Goal: Information Seeking & Learning: Learn about a topic

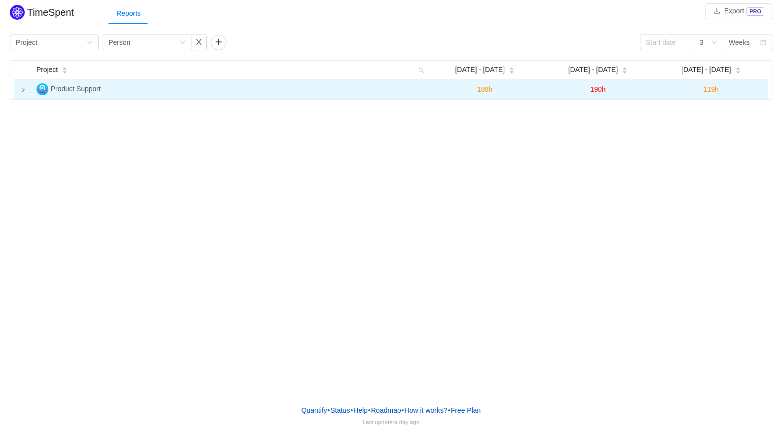
click at [21, 90] on icon "icon: right" at bounding box center [23, 89] width 5 height 5
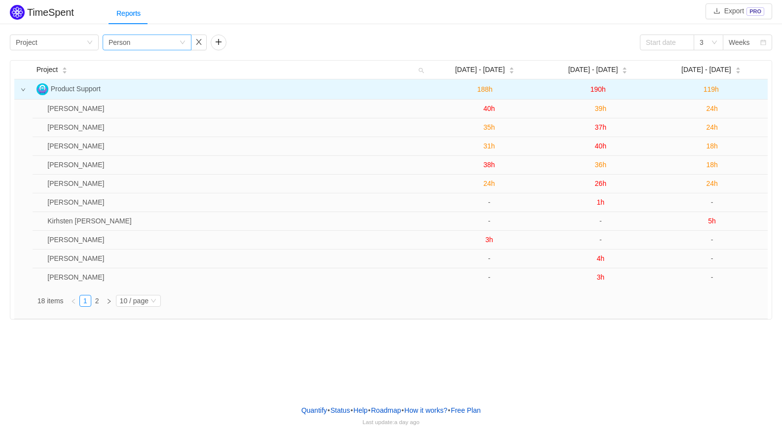
click at [188, 44] on div "Group by Person" at bounding box center [147, 43] width 89 height 16
click at [131, 66] on li "Issue" at bounding box center [147, 62] width 89 height 16
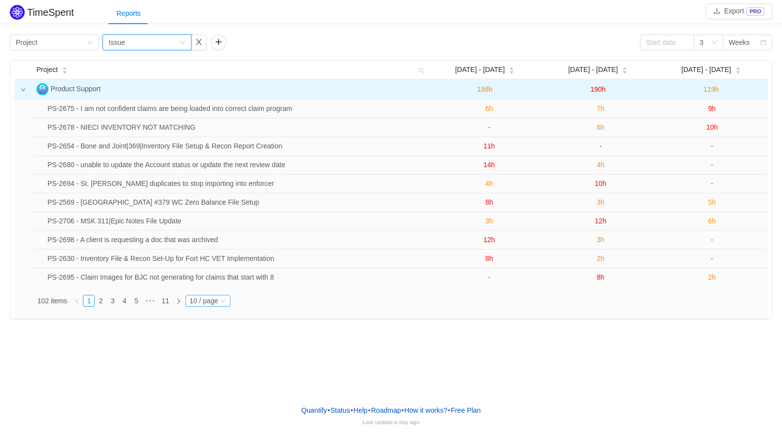
click at [225, 302] on icon "icon: down" at bounding box center [223, 301] width 6 height 6
click at [215, 286] on li "40 / page" at bounding box center [207, 286] width 45 height 16
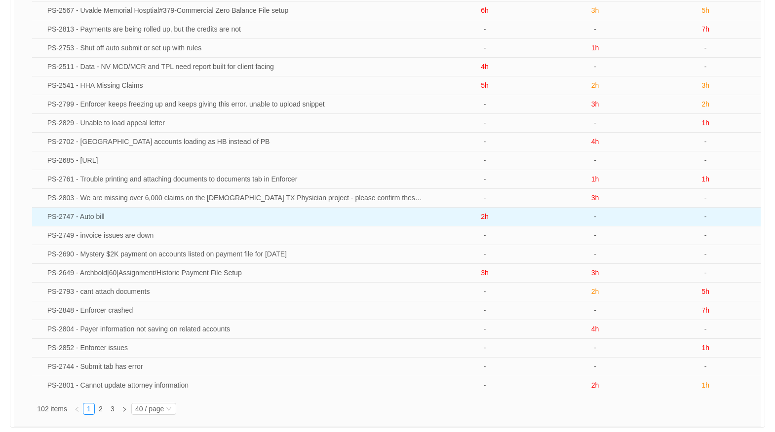
scroll to position [486, 0]
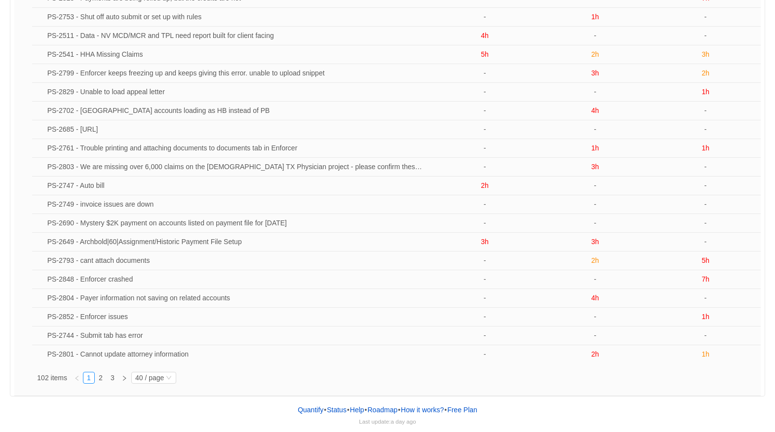
click at [536, 404] on div "Quantify • Status • Help • Roadmap • How it works? • Free Plan Last update: a d…" at bounding box center [387, 415] width 775 height 36
click at [100, 379] on link "2" at bounding box center [100, 378] width 11 height 11
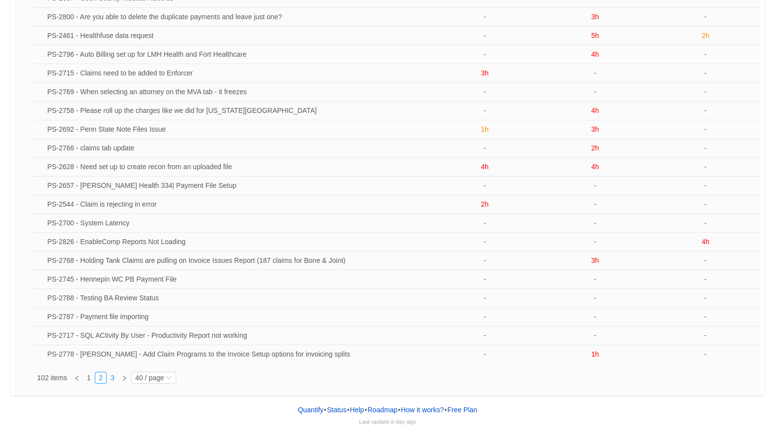
click at [114, 380] on link "3" at bounding box center [112, 378] width 11 height 11
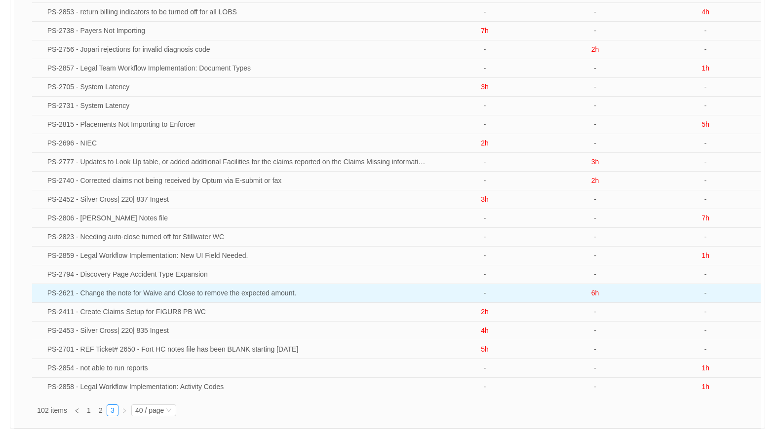
scroll to position [0, 0]
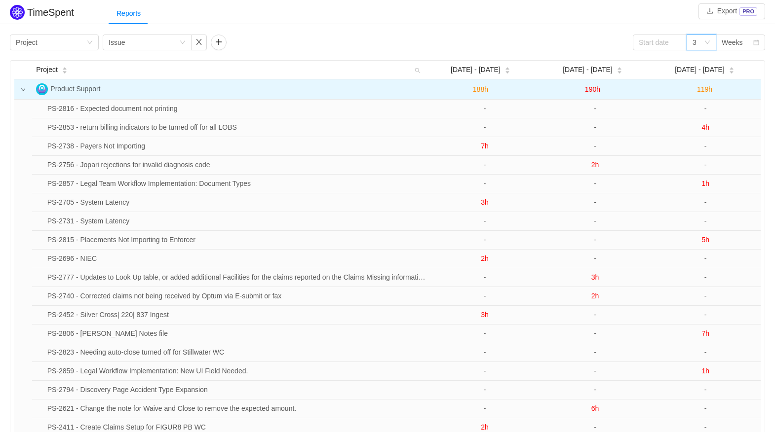
click at [708, 42] on icon "icon: down" at bounding box center [707, 42] width 6 height 6
click at [727, 40] on div "Weeks" at bounding box center [731, 42] width 21 height 15
click at [664, 45] on input at bounding box center [660, 43] width 54 height 16
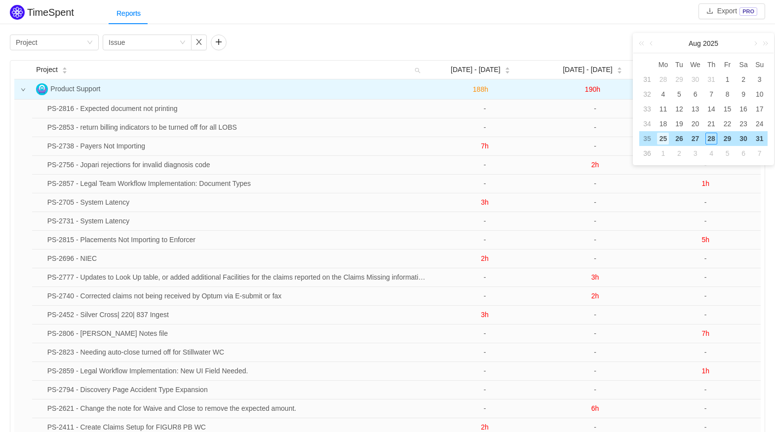
click at [663, 136] on div "25" at bounding box center [663, 139] width 12 height 12
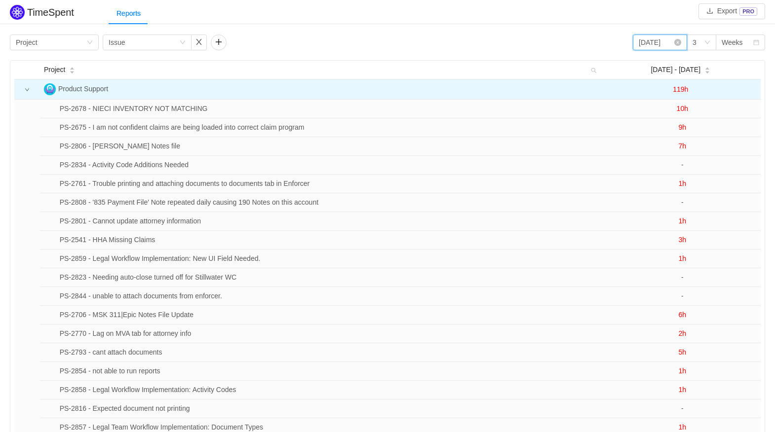
click at [664, 43] on input "2025-08-25" at bounding box center [660, 43] width 54 height 16
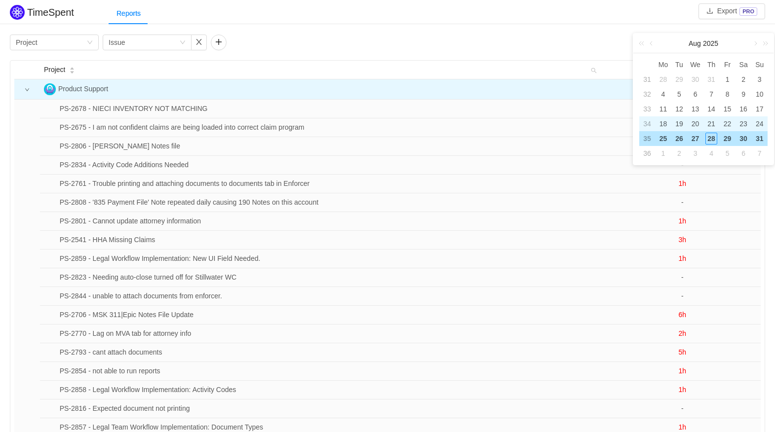
click at [648, 122] on td "34" at bounding box center [647, 123] width 16 height 15
click at [646, 110] on td "33" at bounding box center [647, 109] width 16 height 15
click at [662, 109] on div "11" at bounding box center [663, 109] width 12 height 12
type input "2025-08-11"
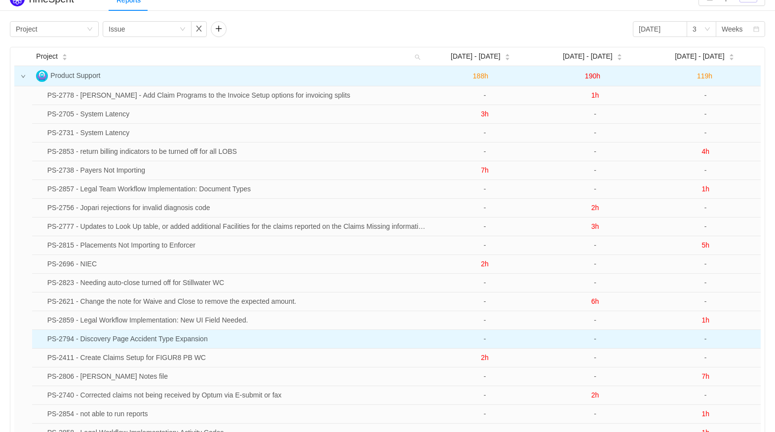
scroll to position [149, 0]
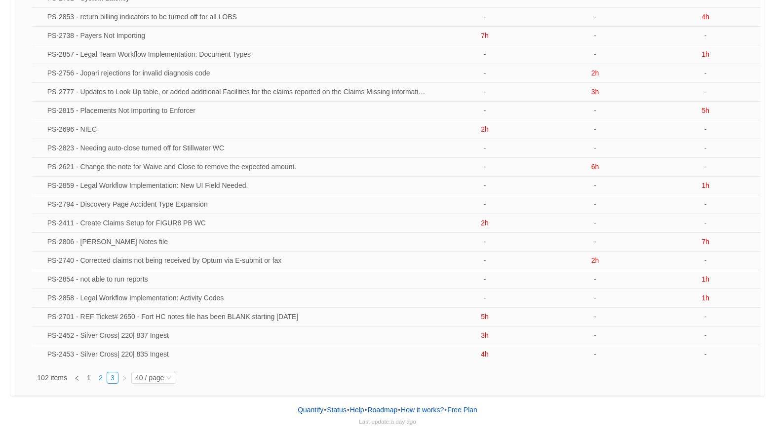
click at [98, 376] on link "2" at bounding box center [100, 378] width 11 height 11
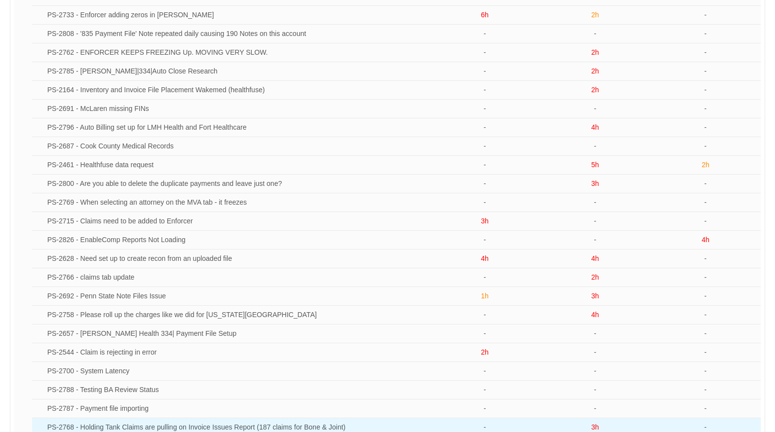
scroll to position [445, 0]
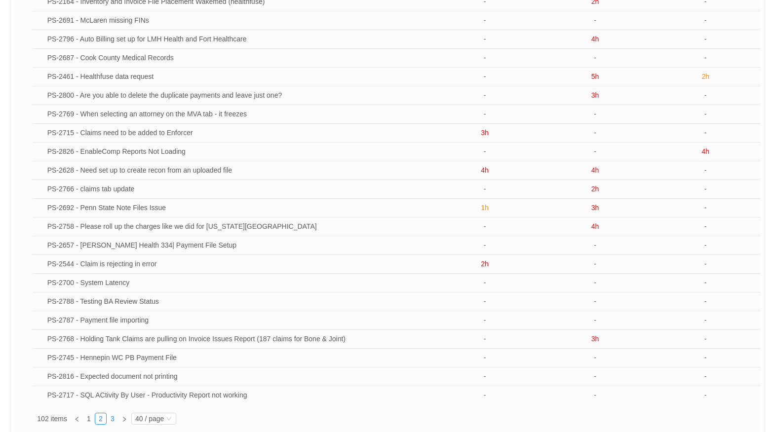
click at [113, 418] on link "3" at bounding box center [112, 419] width 11 height 11
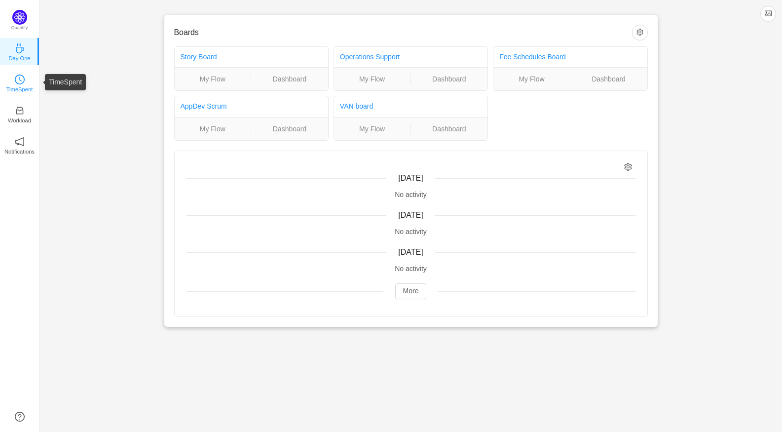
click at [20, 85] on p "TimeSpent" at bounding box center [19, 89] width 27 height 9
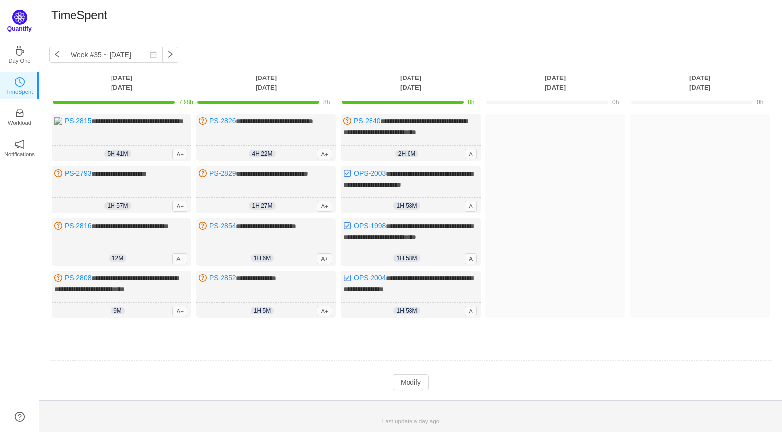
click at [21, 23] on img at bounding box center [19, 17] width 15 height 15
click at [19, 47] on icon "icon: coffee" at bounding box center [20, 48] width 8 height 10
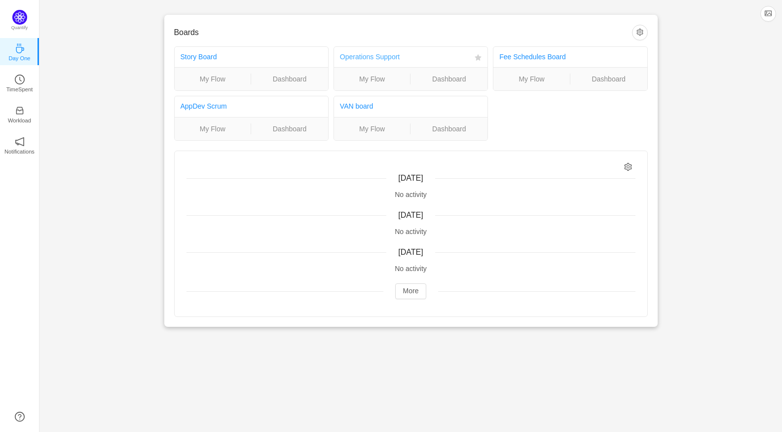
click at [379, 58] on link "Operations Support" at bounding box center [370, 57] width 60 height 8
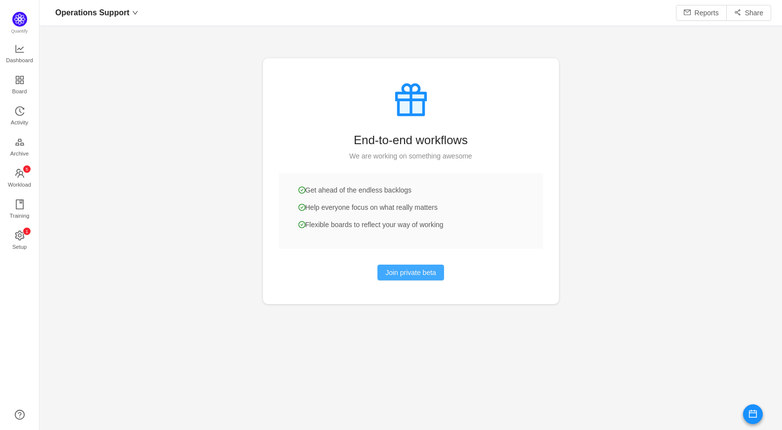
scroll to position [415, 721]
click at [22, 112] on icon "icon: history" at bounding box center [20, 111] width 10 height 10
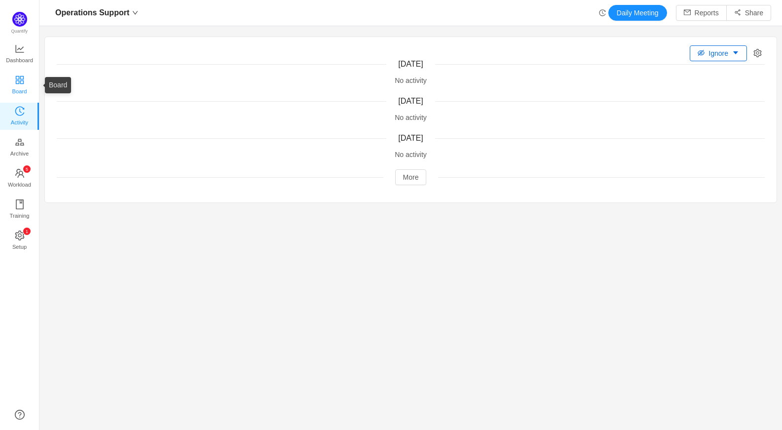
click at [20, 94] on span "Board" at bounding box center [19, 91] width 15 height 20
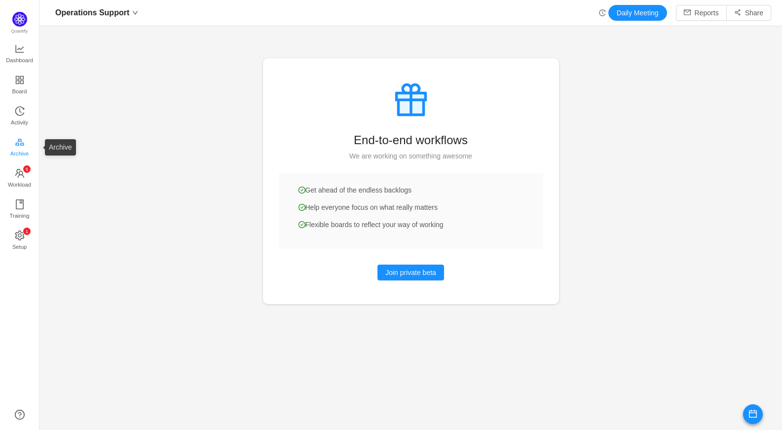
click at [17, 152] on span "Archive" at bounding box center [19, 154] width 18 height 20
click at [23, 176] on span "Workload" at bounding box center [19, 185] width 23 height 20
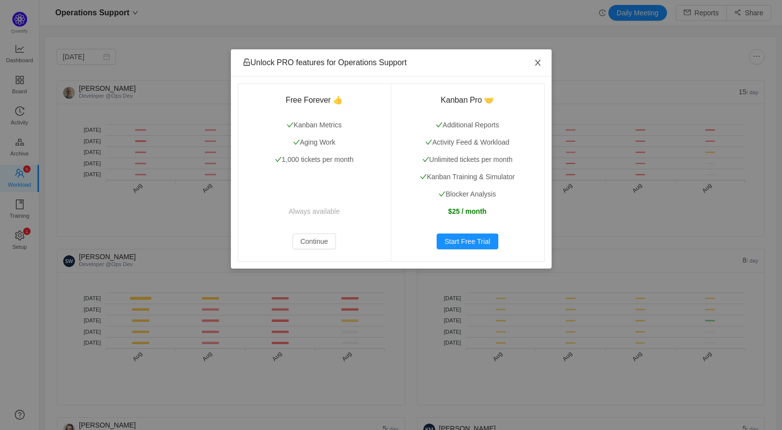
click at [537, 65] on icon "icon: close" at bounding box center [538, 63] width 8 height 8
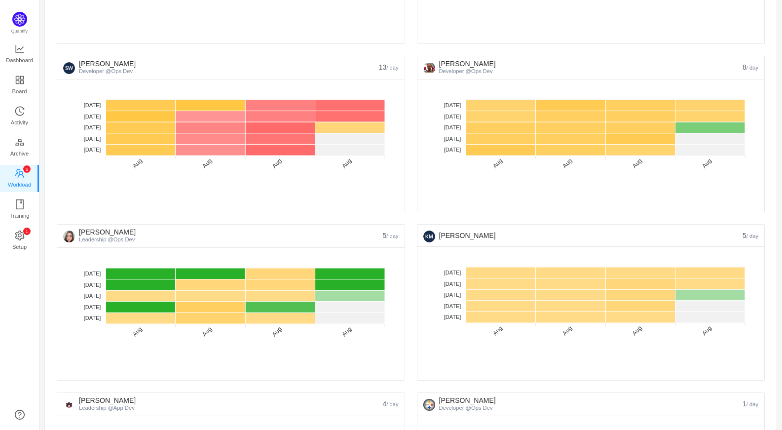
scroll to position [247, 0]
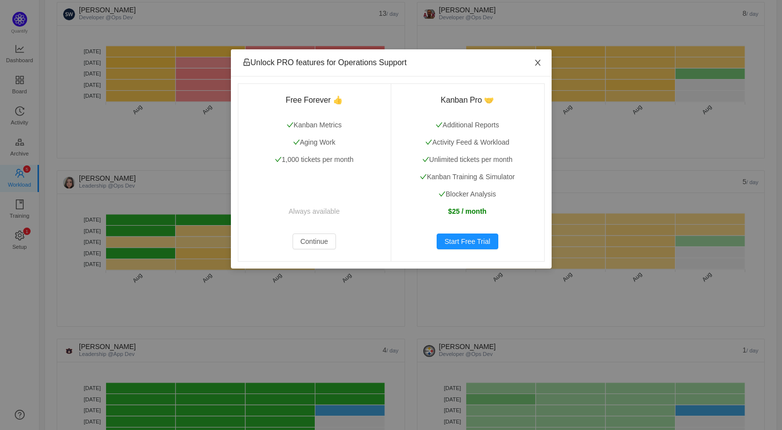
click at [536, 62] on icon "icon: close" at bounding box center [537, 63] width 5 height 6
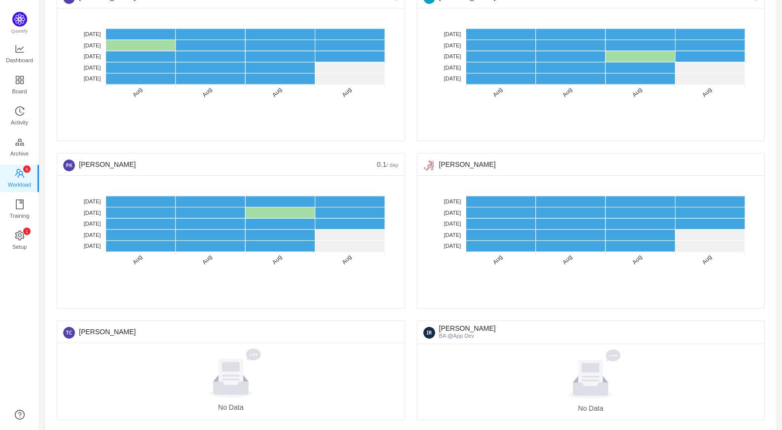
scroll to position [790, 0]
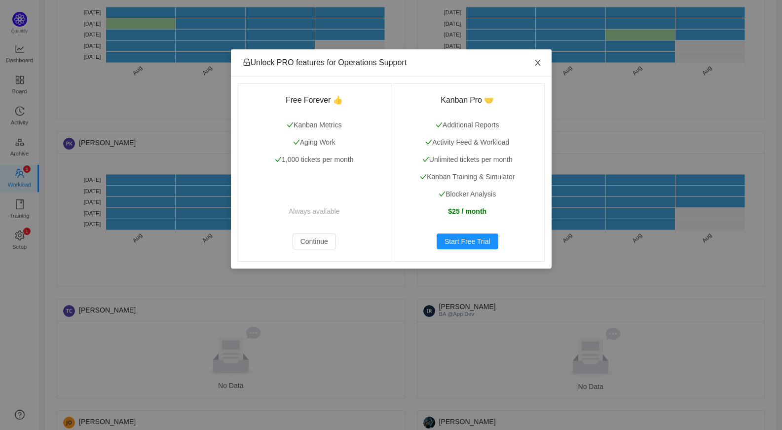
click at [537, 59] on span "Close" at bounding box center [538, 63] width 28 height 28
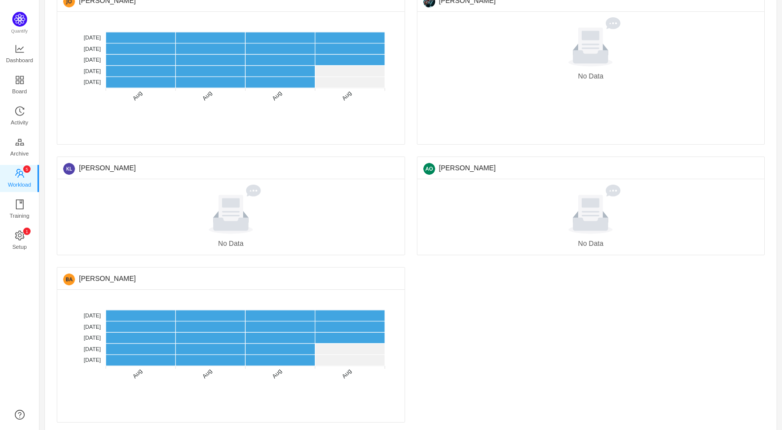
scroll to position [1220, 0]
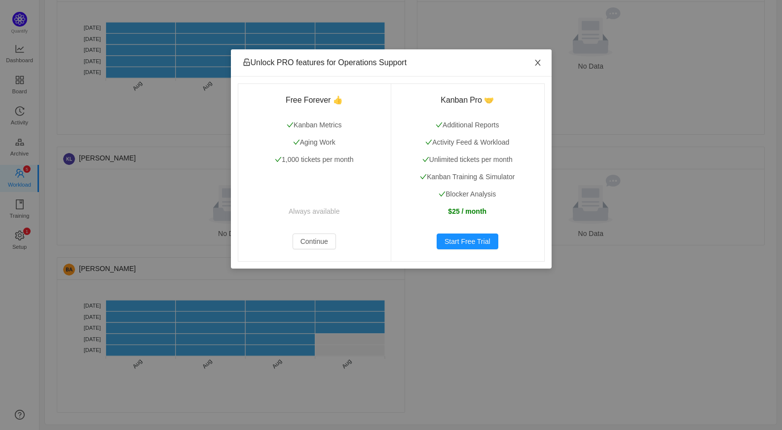
click at [534, 63] on icon "icon: close" at bounding box center [538, 63] width 8 height 8
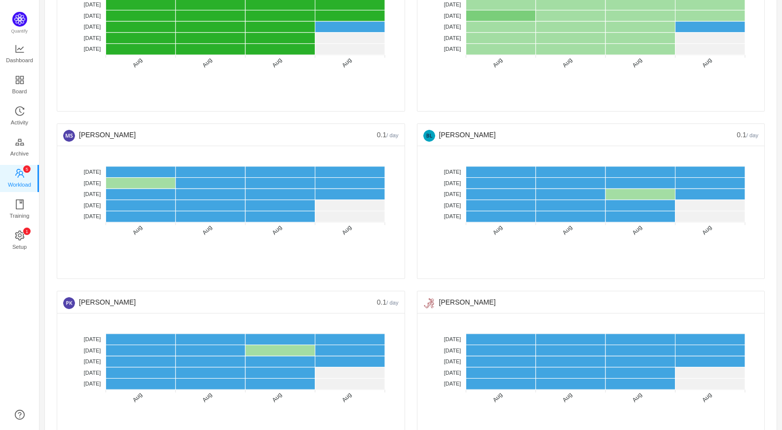
scroll to position [628, 0]
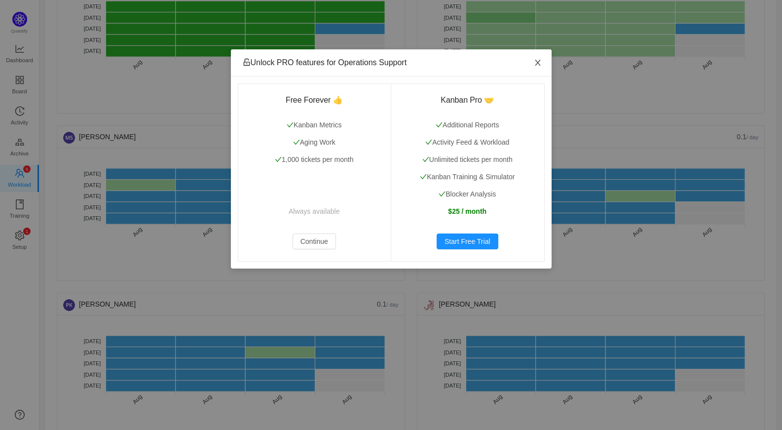
click at [538, 60] on icon "icon: close" at bounding box center [538, 63] width 8 height 8
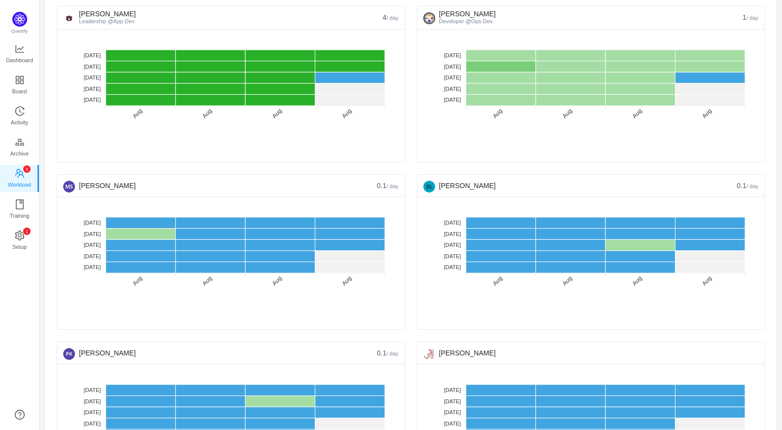
scroll to position [579, 0]
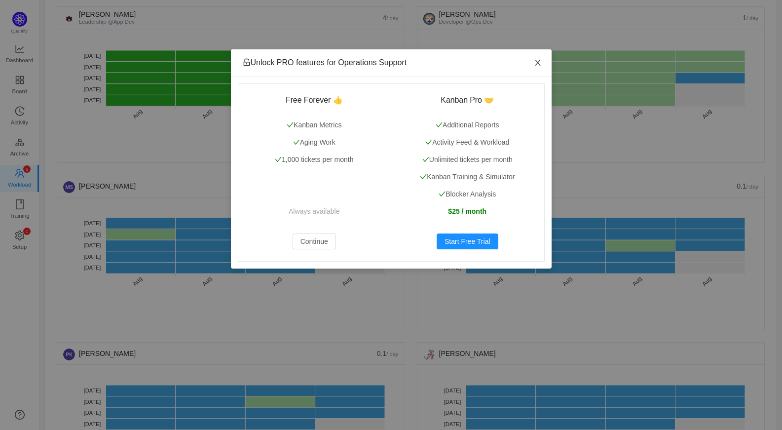
click at [537, 65] on icon "icon: close" at bounding box center [538, 63] width 8 height 8
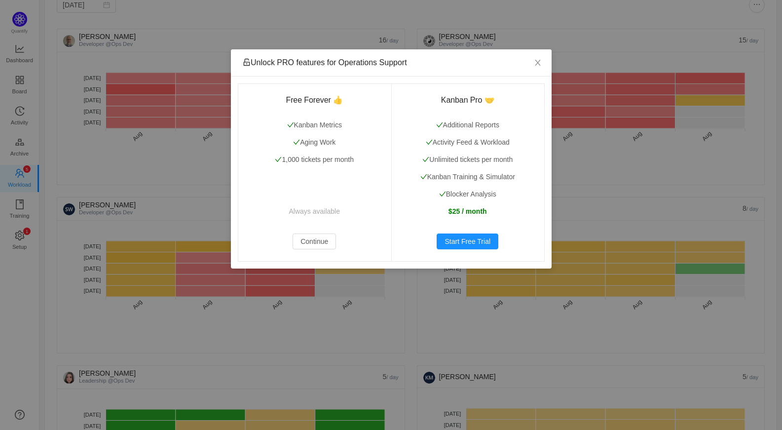
scroll to position [36, 0]
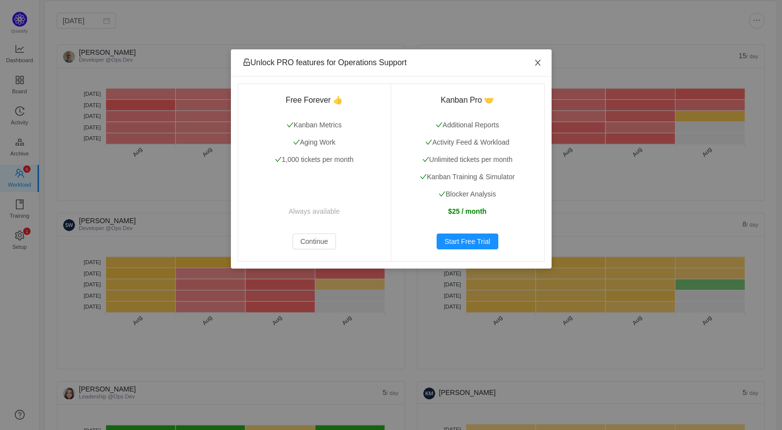
click at [534, 65] on icon "icon: close" at bounding box center [538, 63] width 8 height 8
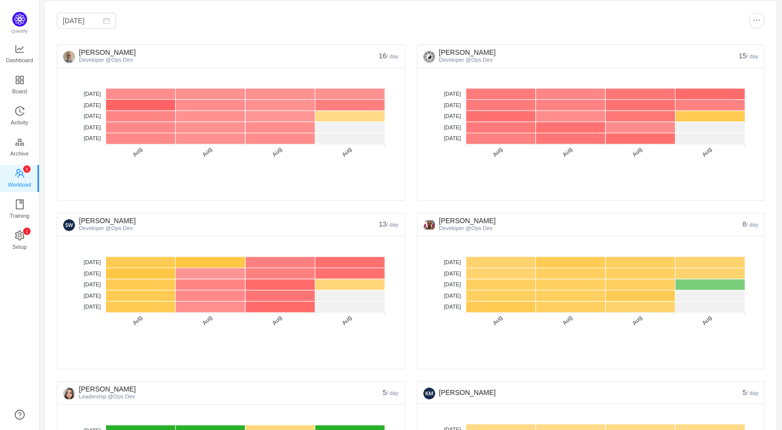
scroll to position [0, 0]
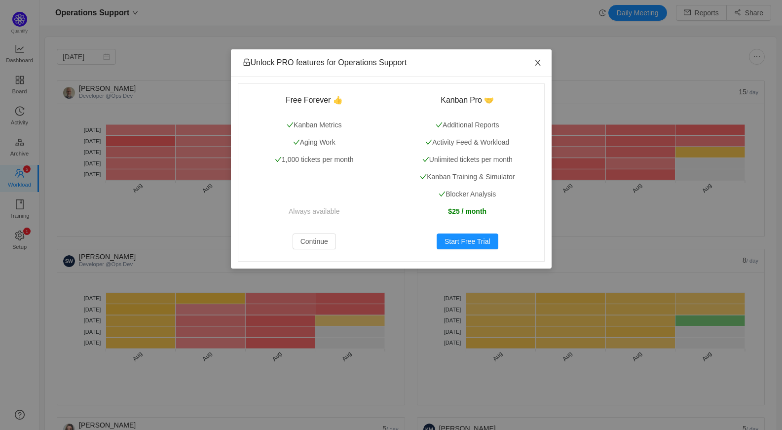
click at [537, 60] on icon "icon: close" at bounding box center [538, 63] width 8 height 8
click at [537, 59] on icon "icon: close" at bounding box center [538, 63] width 8 height 8
click at [535, 64] on icon "icon: close" at bounding box center [538, 63] width 8 height 8
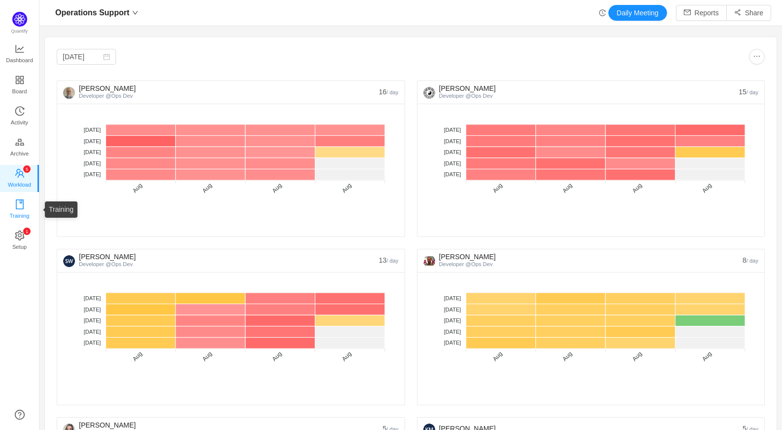
drag, startPoint x: 20, startPoint y: 201, endPoint x: 19, endPoint y: 206, distance: 5.0
click at [20, 201] on icon "icon: book" at bounding box center [20, 204] width 8 height 10
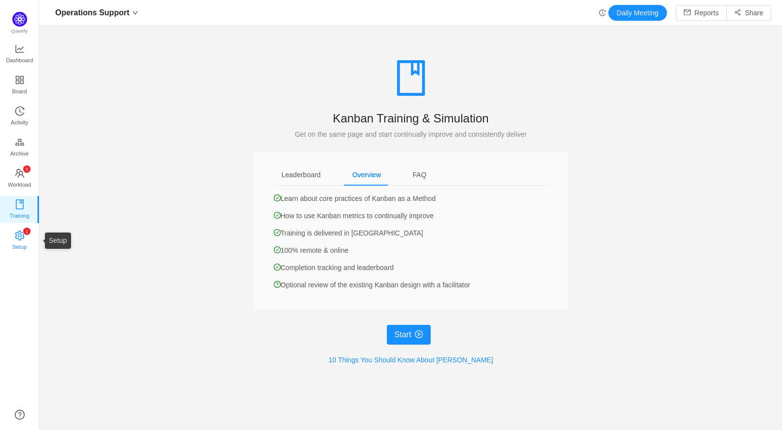
click at [23, 237] on span "Setup" at bounding box center [19, 247] width 14 height 20
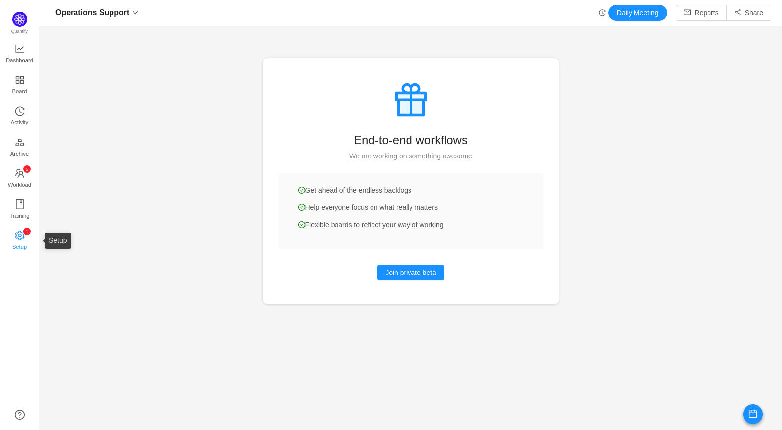
click at [19, 235] on icon "icon: setting" at bounding box center [20, 235] width 10 height 10
click at [20, 176] on span "Workload" at bounding box center [19, 185] width 23 height 20
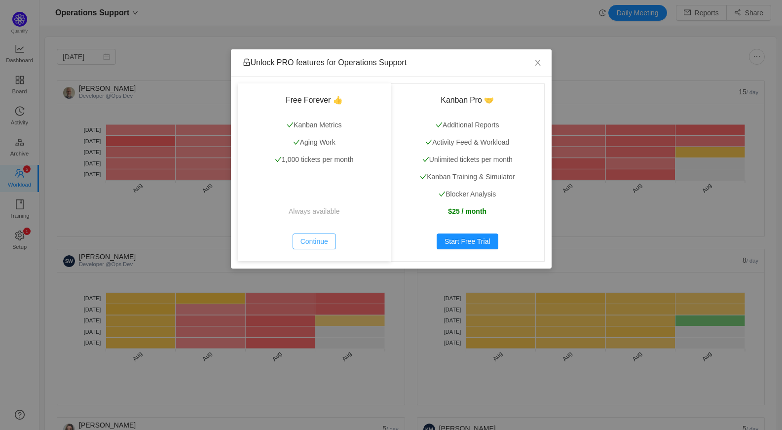
click at [321, 239] on button "Continue" at bounding box center [314, 241] width 43 height 16
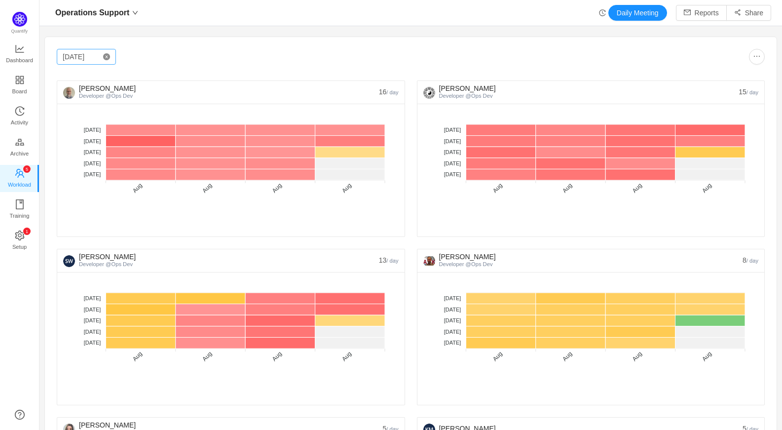
click at [108, 59] on icon "icon: close-circle" at bounding box center [106, 56] width 7 height 7
click at [0, 0] on div "Unlock PRO features for Operations Support Free Forever 👍 Kanban Metrics Aging …" at bounding box center [0, 0] width 0 height 0
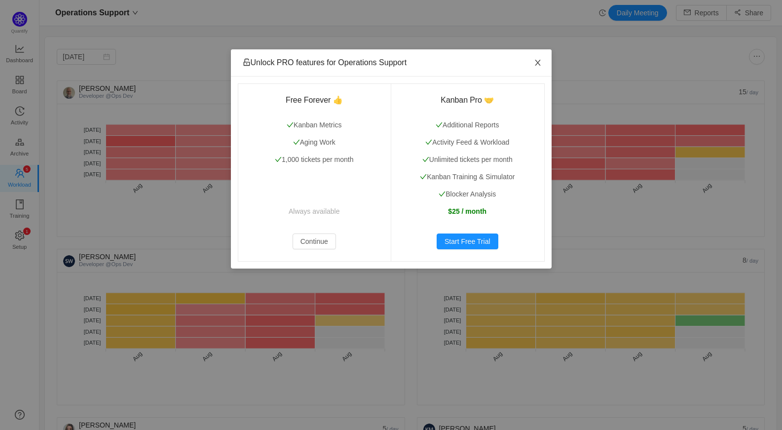
click at [542, 66] on span "Close" at bounding box center [538, 63] width 28 height 28
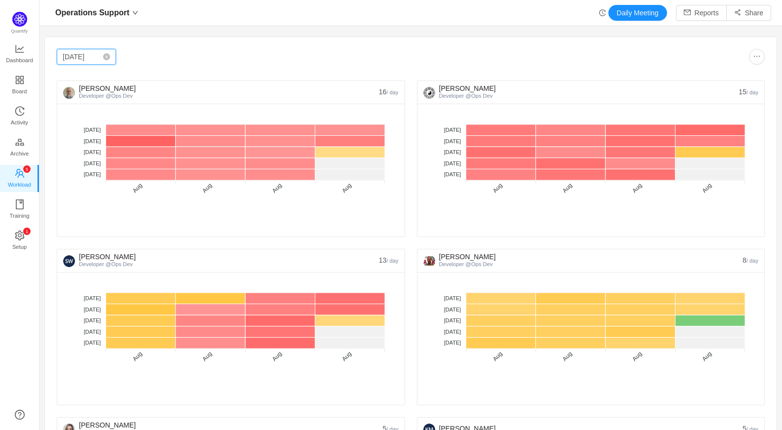
click at [80, 57] on input "[DATE]" at bounding box center [86, 57] width 59 height 16
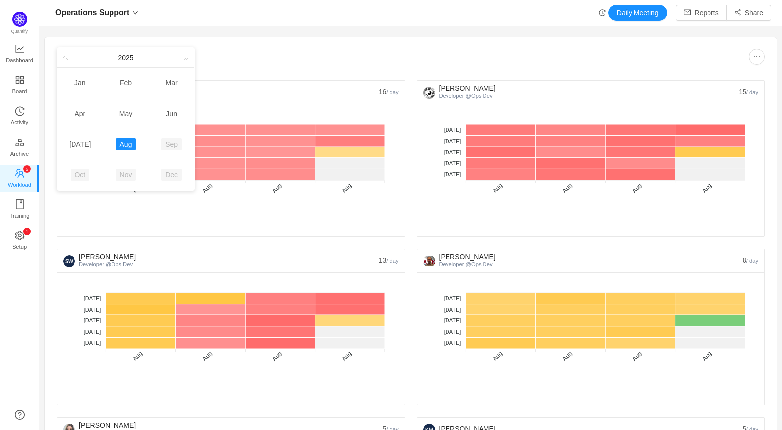
click at [121, 145] on link "Aug" at bounding box center [126, 144] width 20 height 12
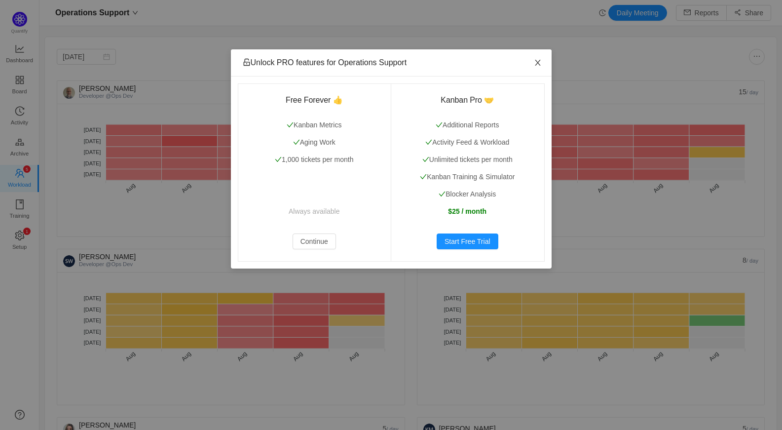
click at [534, 61] on icon "icon: close" at bounding box center [538, 63] width 8 height 8
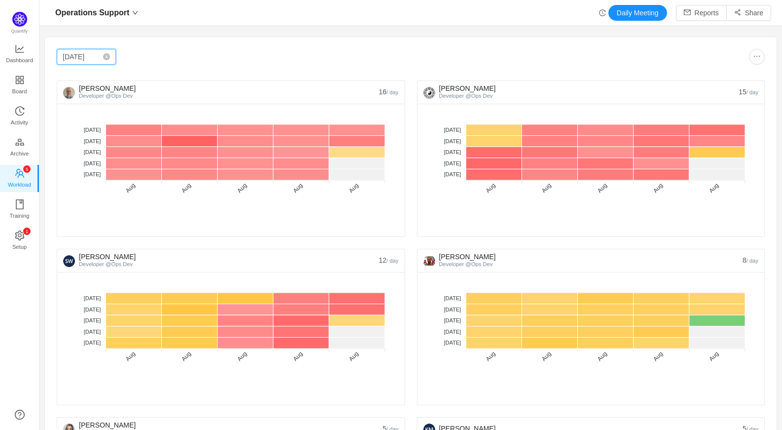
click at [75, 57] on input "[DATE]" at bounding box center [86, 57] width 59 height 16
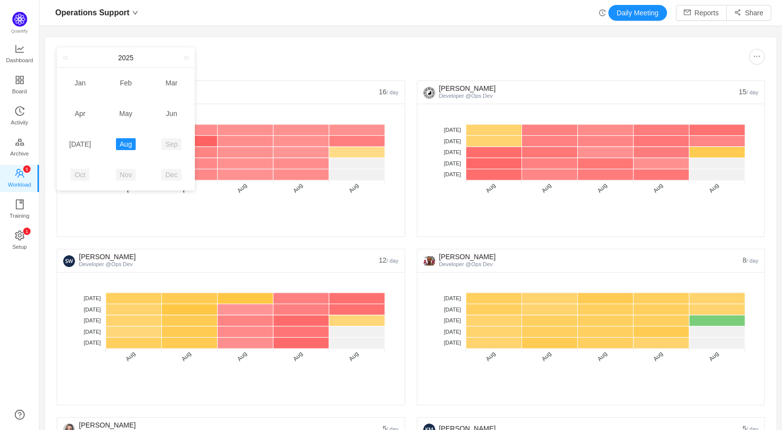
drag, startPoint x: 85, startPoint y: 148, endPoint x: 100, endPoint y: 155, distance: 16.6
click at [85, 147] on link "[DATE]" at bounding box center [80, 144] width 30 height 12
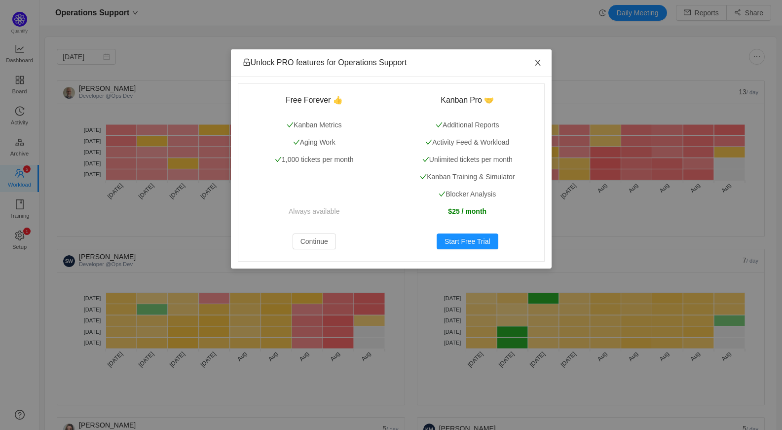
click at [532, 61] on span "Close" at bounding box center [538, 63] width 28 height 28
click at [538, 65] on icon "icon: close" at bounding box center [538, 63] width 8 height 8
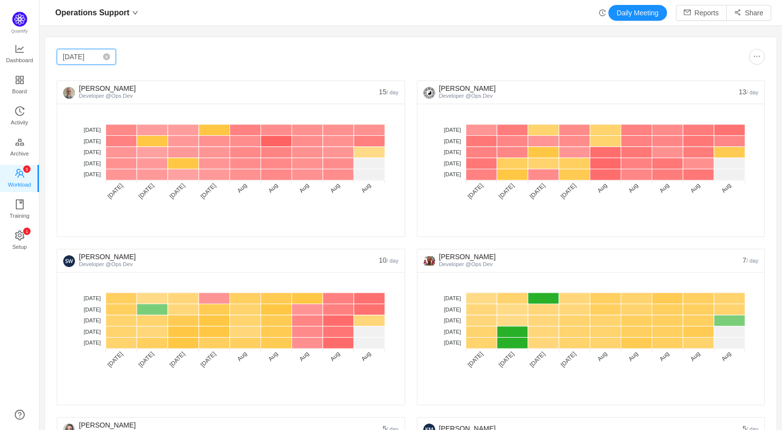
click at [83, 56] on input "[DATE]" at bounding box center [86, 57] width 59 height 16
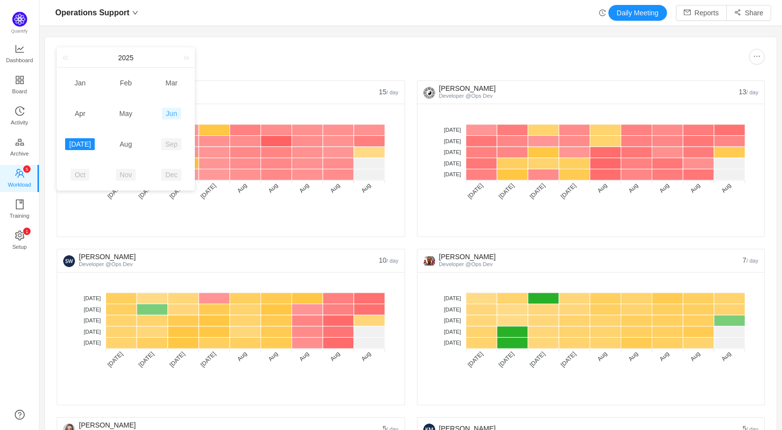
click at [171, 114] on link "Jun" at bounding box center [171, 114] width 19 height 12
type input "[DATE]"
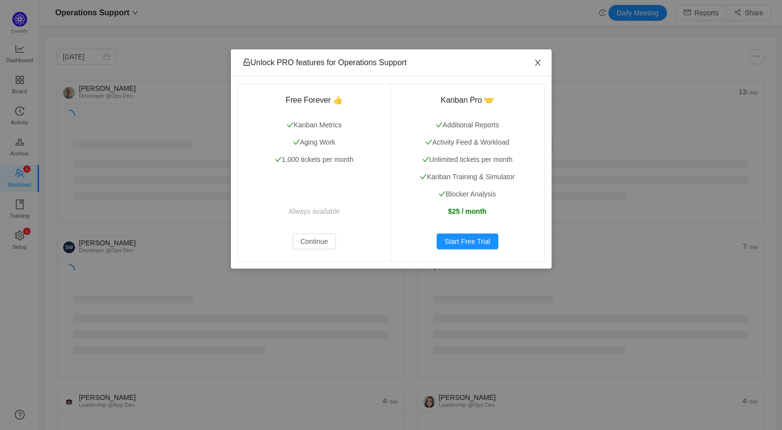
click at [540, 63] on icon "icon: close" at bounding box center [538, 63] width 8 height 8
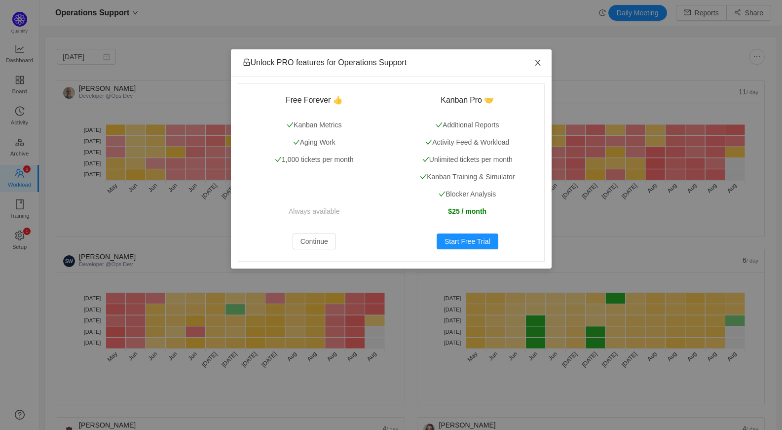
drag, startPoint x: 537, startPoint y: 64, endPoint x: 453, endPoint y: 70, distance: 84.6
click at [537, 64] on icon "icon: close" at bounding box center [537, 63] width 5 height 6
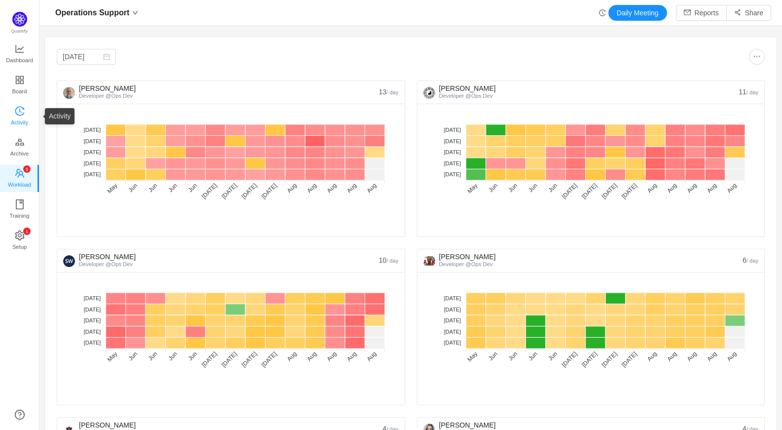
click at [18, 114] on span "Activity" at bounding box center [19, 123] width 17 height 20
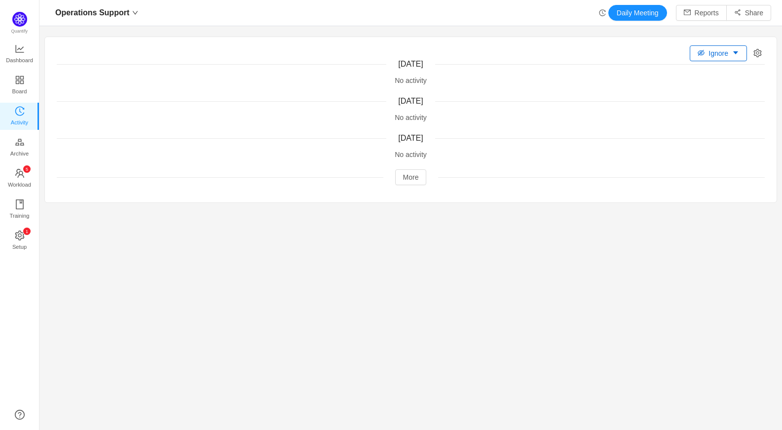
click at [740, 53] on div "Ignore [DATE] No activity [DATE] No activity [DATE] No activity More" at bounding box center [411, 119] width 732 height 165
click at [726, 54] on button "Ignore" at bounding box center [718, 53] width 57 height 16
click at [719, 86] on li "All Activity" at bounding box center [712, 89] width 60 height 16
click at [754, 52] on icon "icon: setting" at bounding box center [758, 53] width 8 height 8
click at [419, 177] on button "More" at bounding box center [411, 177] width 32 height 16
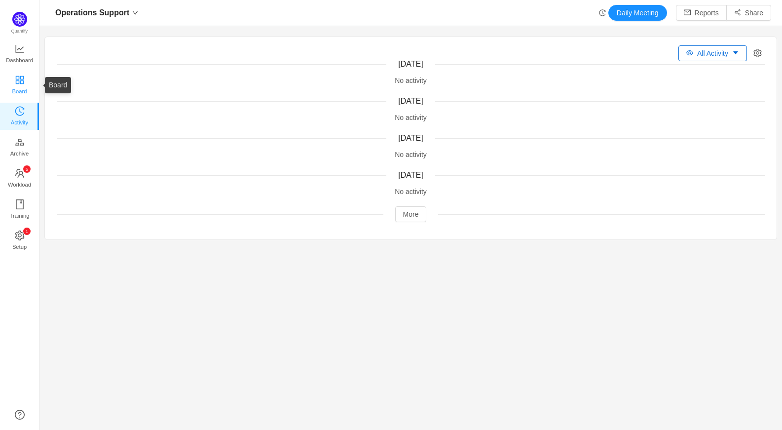
click at [21, 88] on span "Board" at bounding box center [19, 91] width 15 height 20
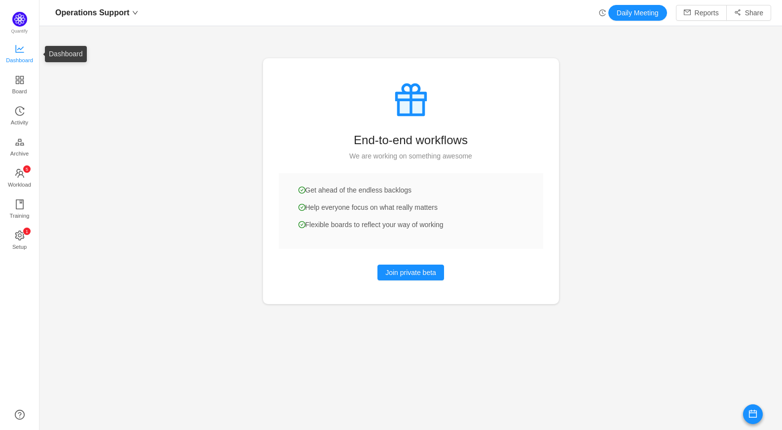
click at [25, 50] on link "Dashboard" at bounding box center [20, 54] width 10 height 20
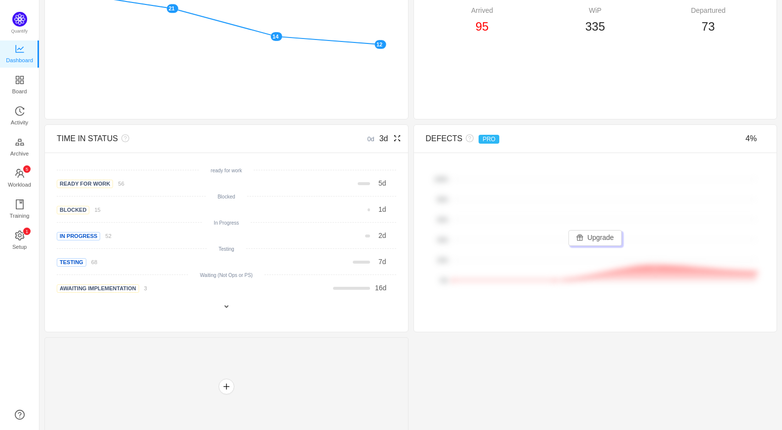
scroll to position [345, 0]
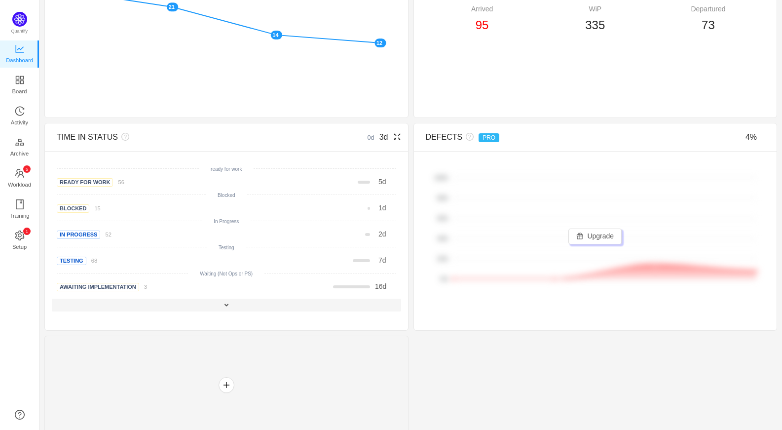
click at [224, 305] on span at bounding box center [227, 305] width 8 height 8
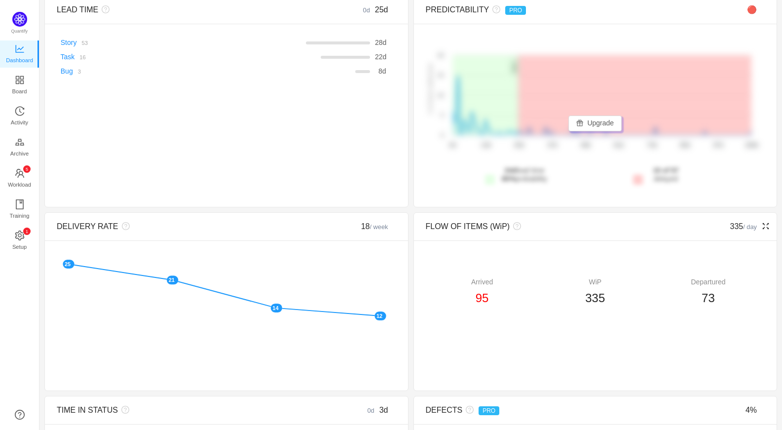
scroll to position [99, 0]
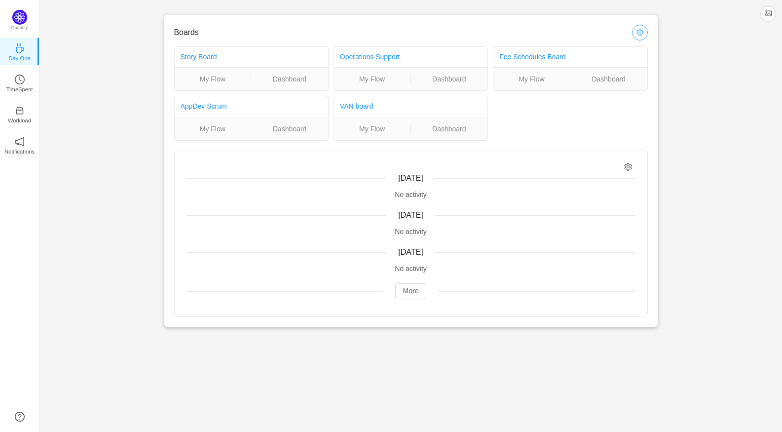
click at [640, 35] on button "button" at bounding box center [640, 33] width 16 height 16
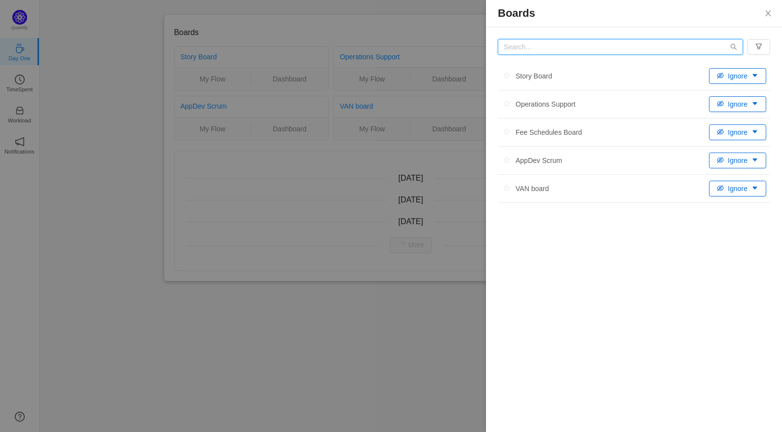
click at [702, 46] on input "text" at bounding box center [620, 47] width 245 height 16
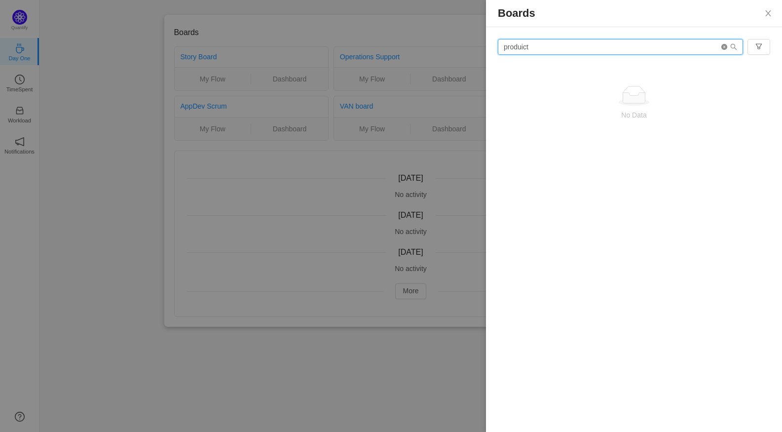
type input "produict"
click at [724, 49] on icon "icon: close-circle" at bounding box center [724, 47] width 6 height 6
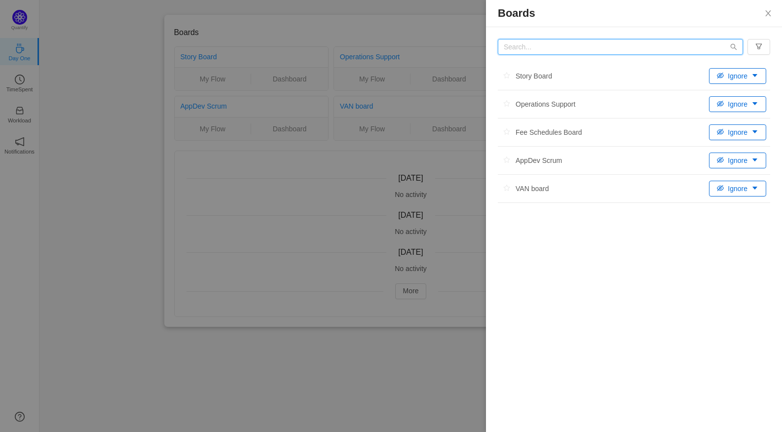
click at [709, 51] on input "text" at bounding box center [620, 47] width 245 height 16
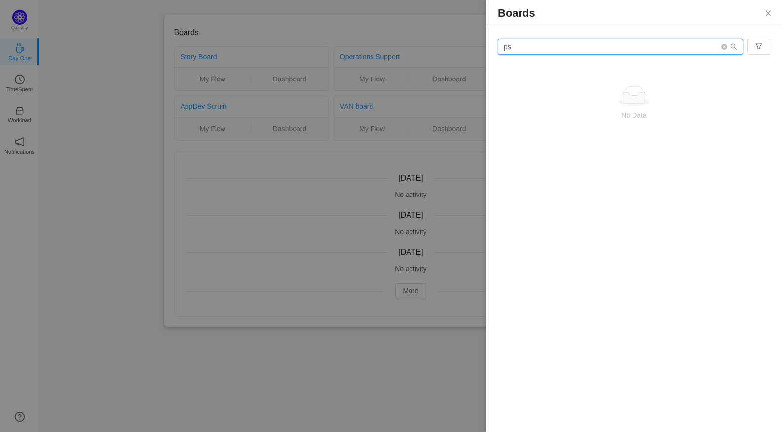
type input "ps"
drag, startPoint x: 770, startPoint y: 12, endPoint x: 687, endPoint y: 47, distance: 89.4
click at [769, 11] on icon "icon: close" at bounding box center [768, 13] width 8 height 8
